Goal: Go to known website: Go to known website

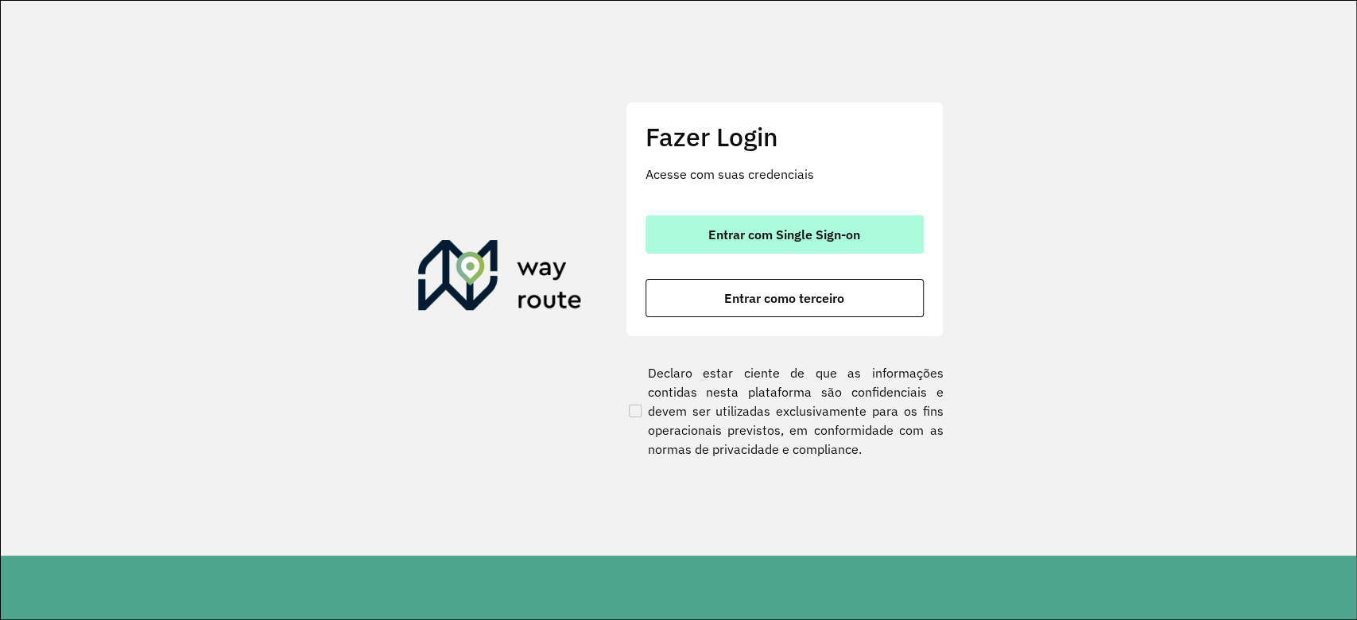
click at [788, 235] on span "Entrar com Single Sign-on" at bounding box center [784, 234] width 152 height 13
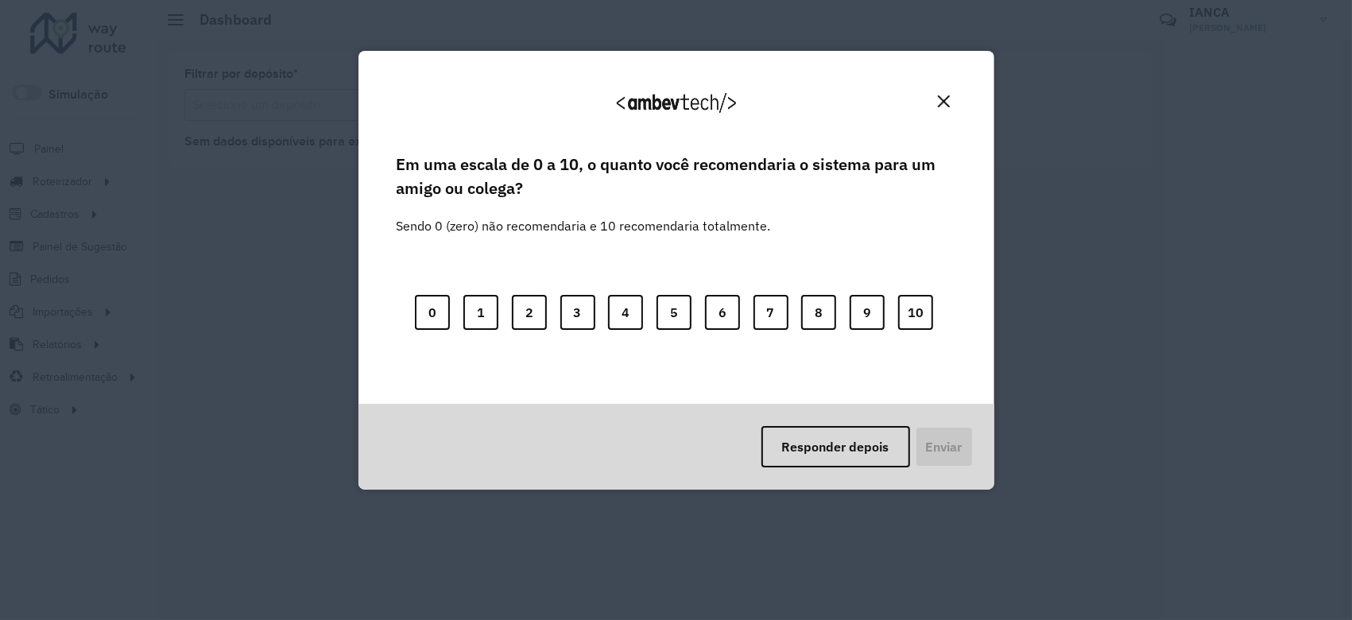
click at [943, 104] on img "Close" at bounding box center [944, 101] width 12 height 12
